Goal: Check status: Check status

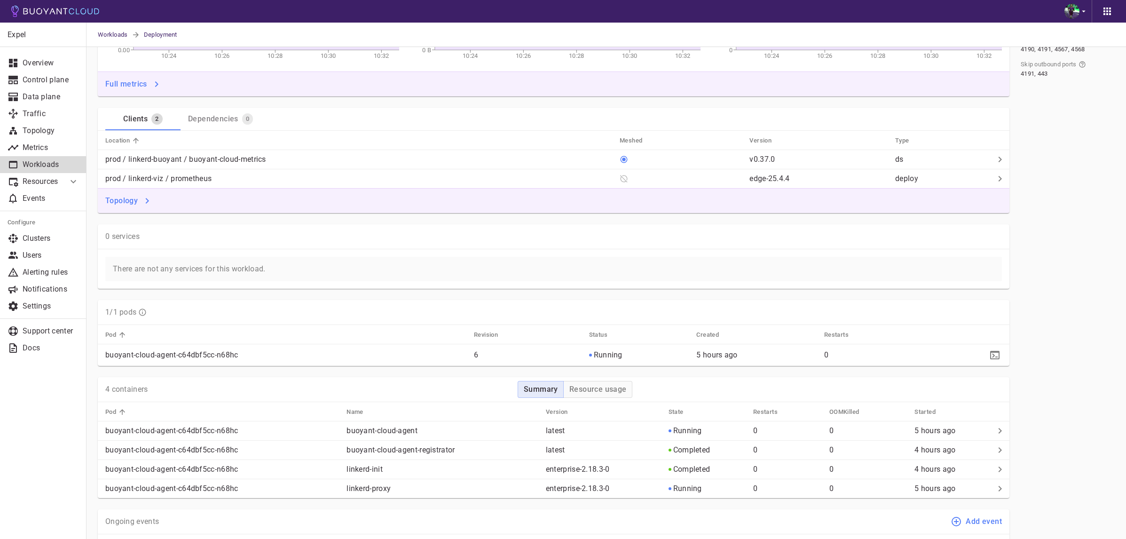
scroll to position [331, 0]
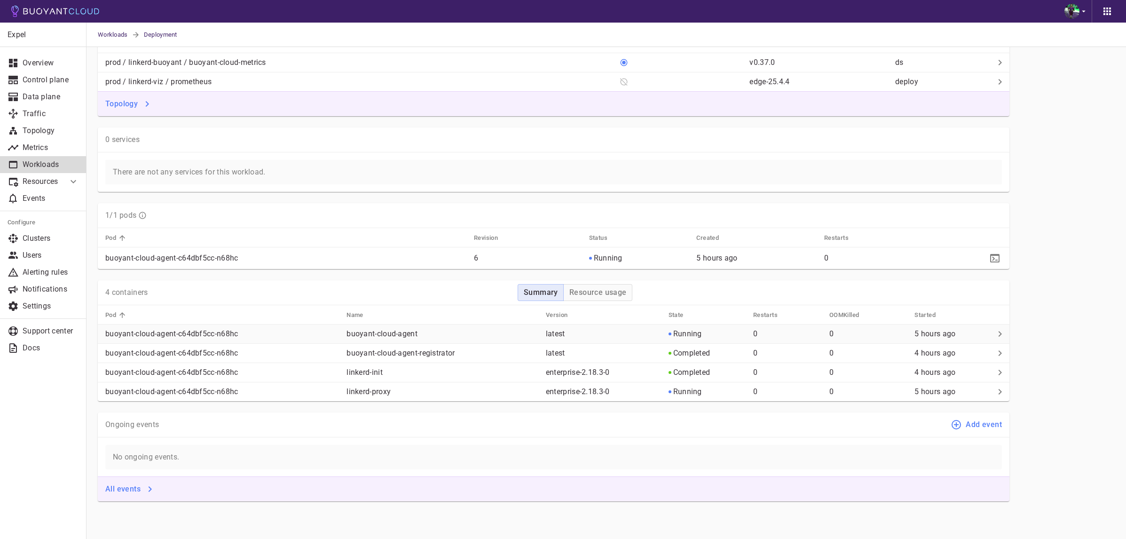
click at [274, 335] on p "buoyant-cloud-agent-c64dbf5cc-n68hc" at bounding box center [222, 333] width 234 height 9
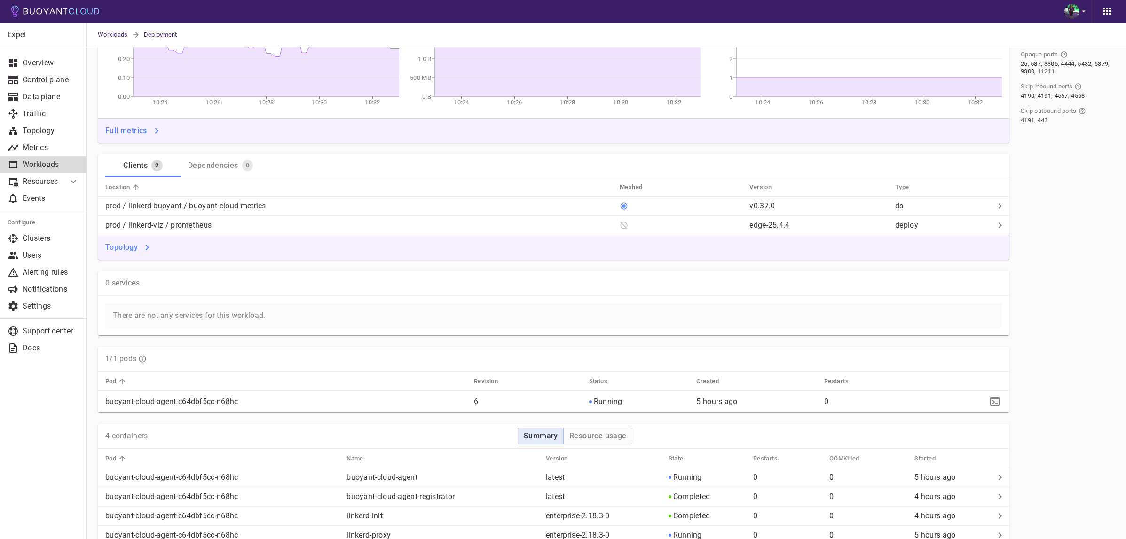
scroll to position [331, 0]
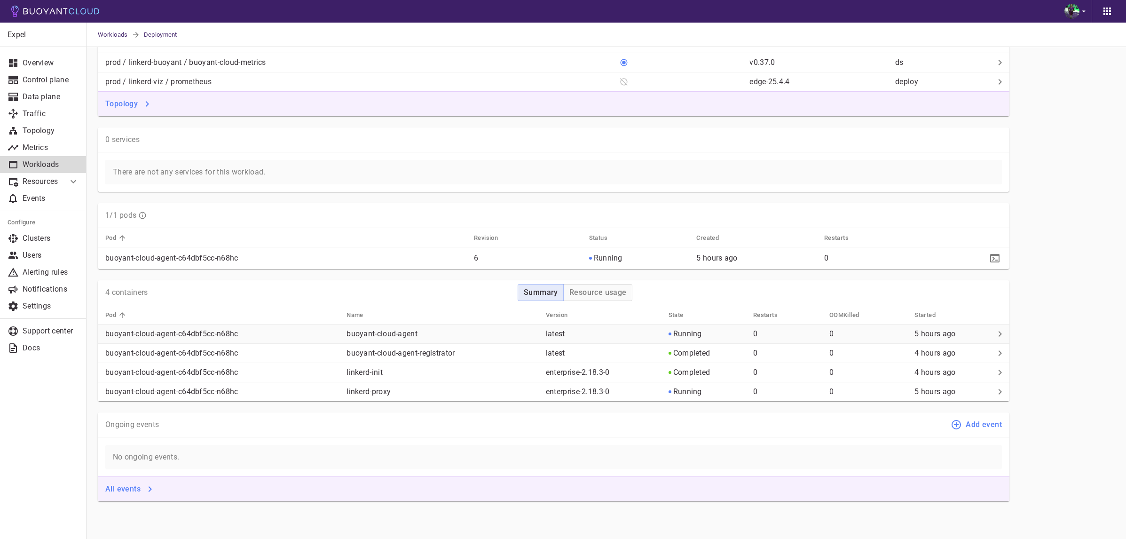
click at [410, 338] on p "buoyant-cloud-agent" at bounding box center [443, 333] width 192 height 9
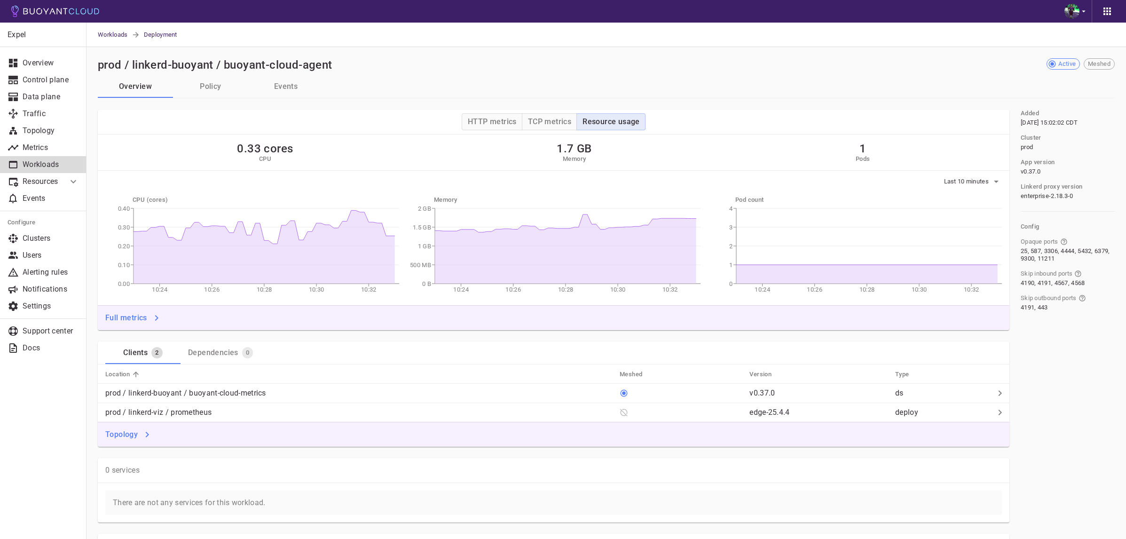
scroll to position [331, 0]
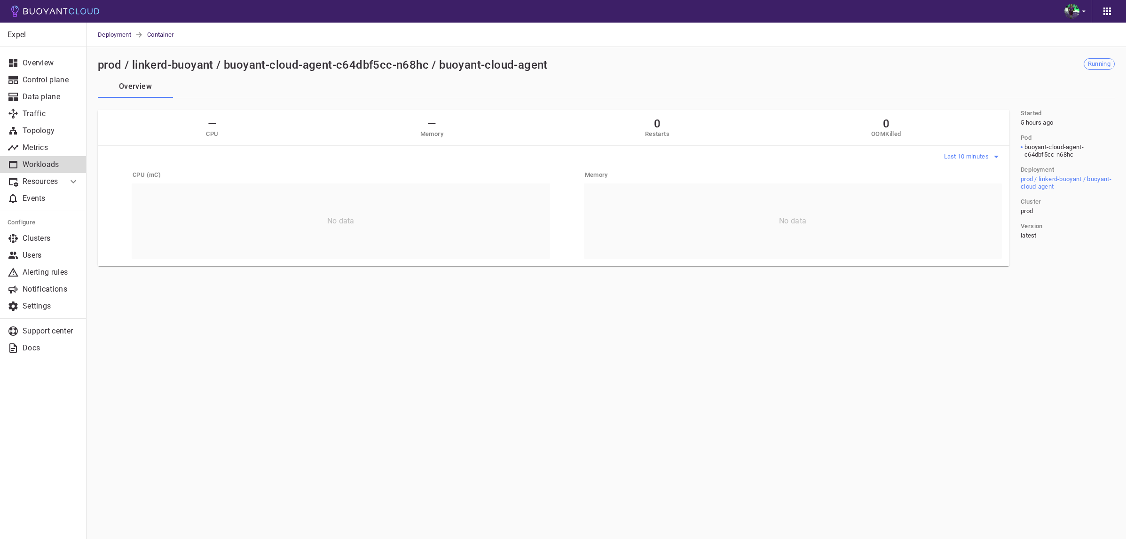
click at [959, 156] on span "Last 10 minutes" at bounding box center [967, 157] width 47 height 8
click at [960, 206] on li "Last 6 hours" at bounding box center [979, 209] width 71 height 17
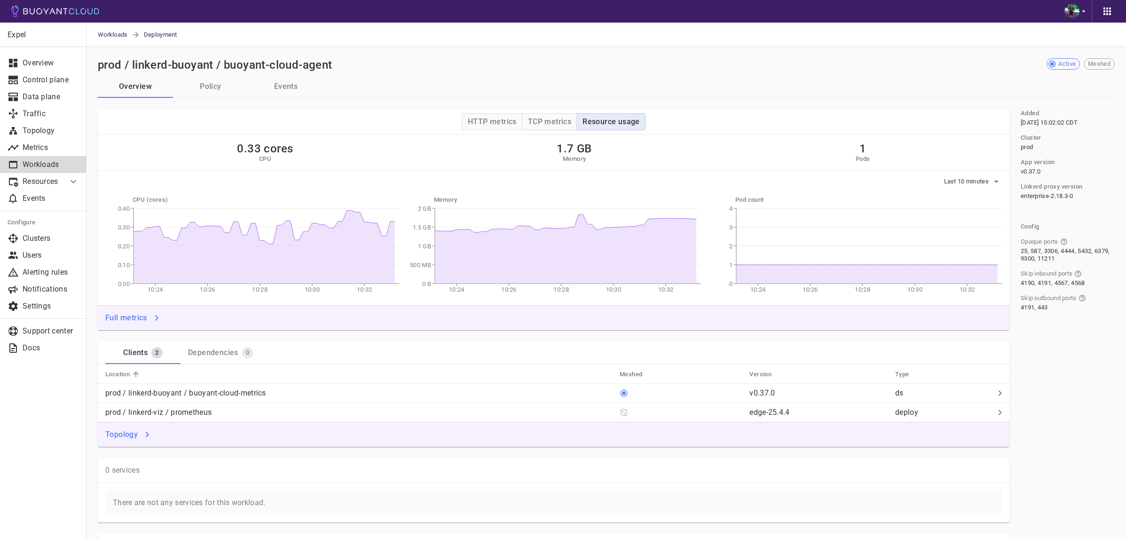
scroll to position [331, 0]
